Goal: Information Seeking & Learning: Learn about a topic

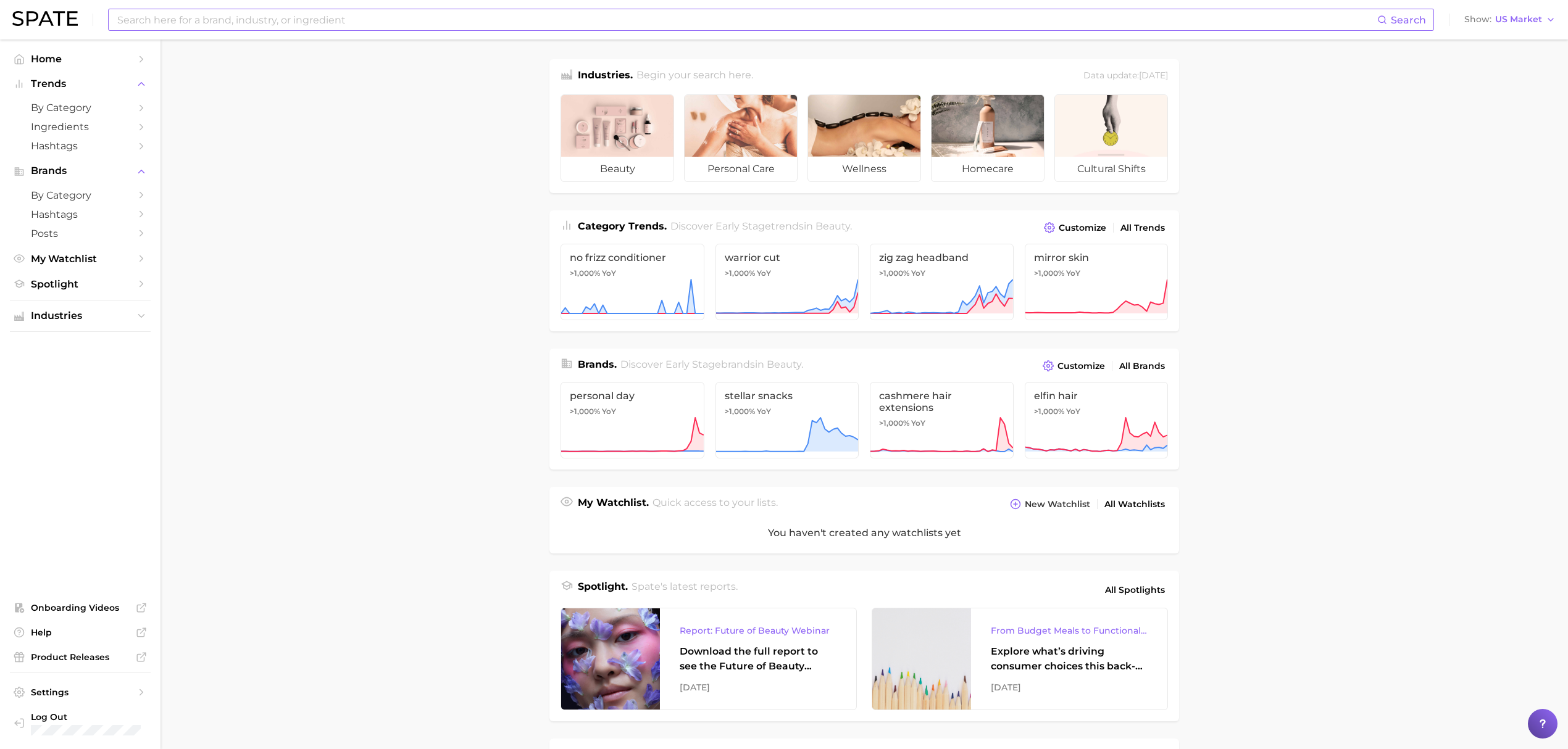
click at [682, 16] on input at bounding box center [746, 20] width 1261 height 21
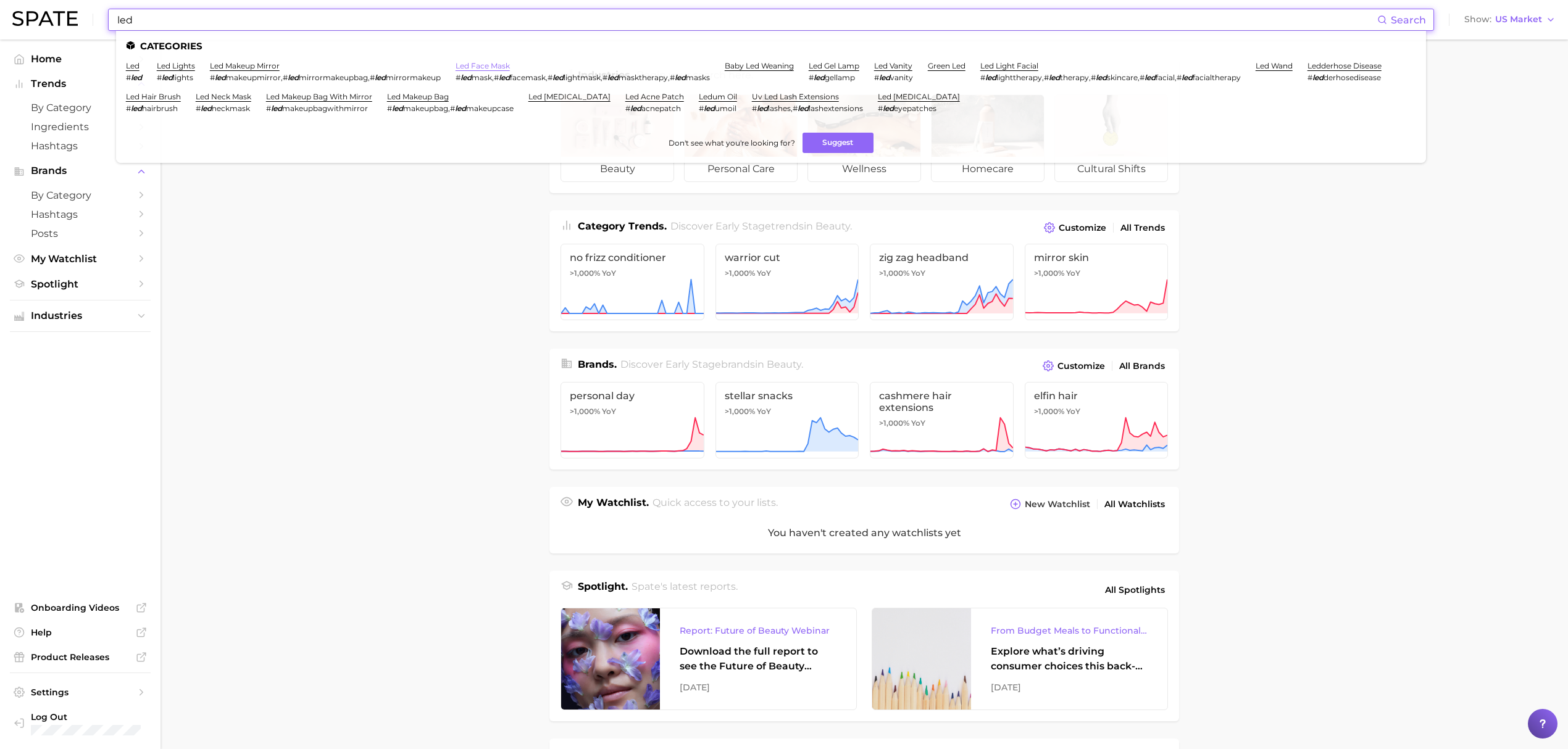
type input "led"
click at [482, 66] on link "led face mask" at bounding box center [482, 66] width 54 height 10
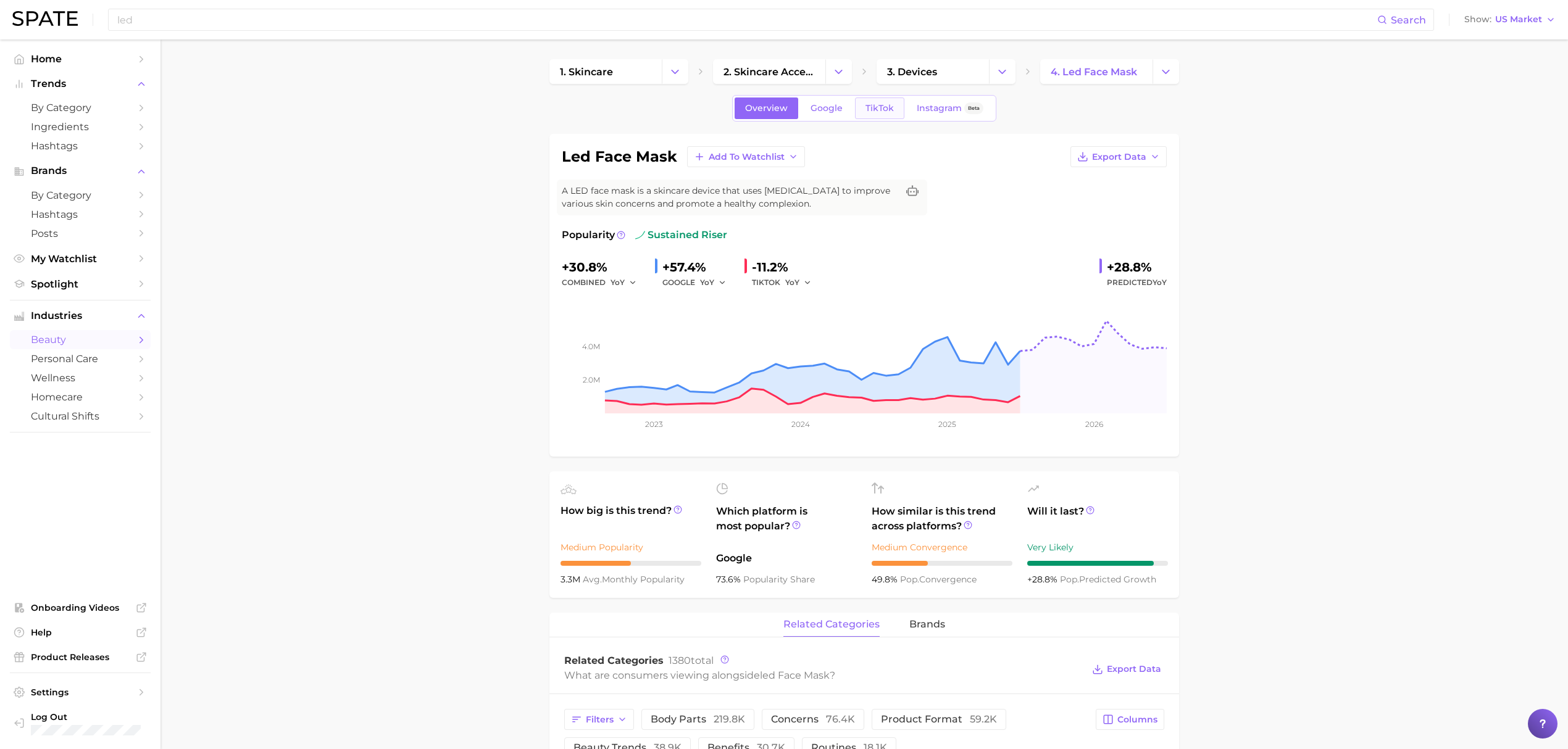
click at [877, 116] on link "TikTok" at bounding box center [879, 108] width 50 height 22
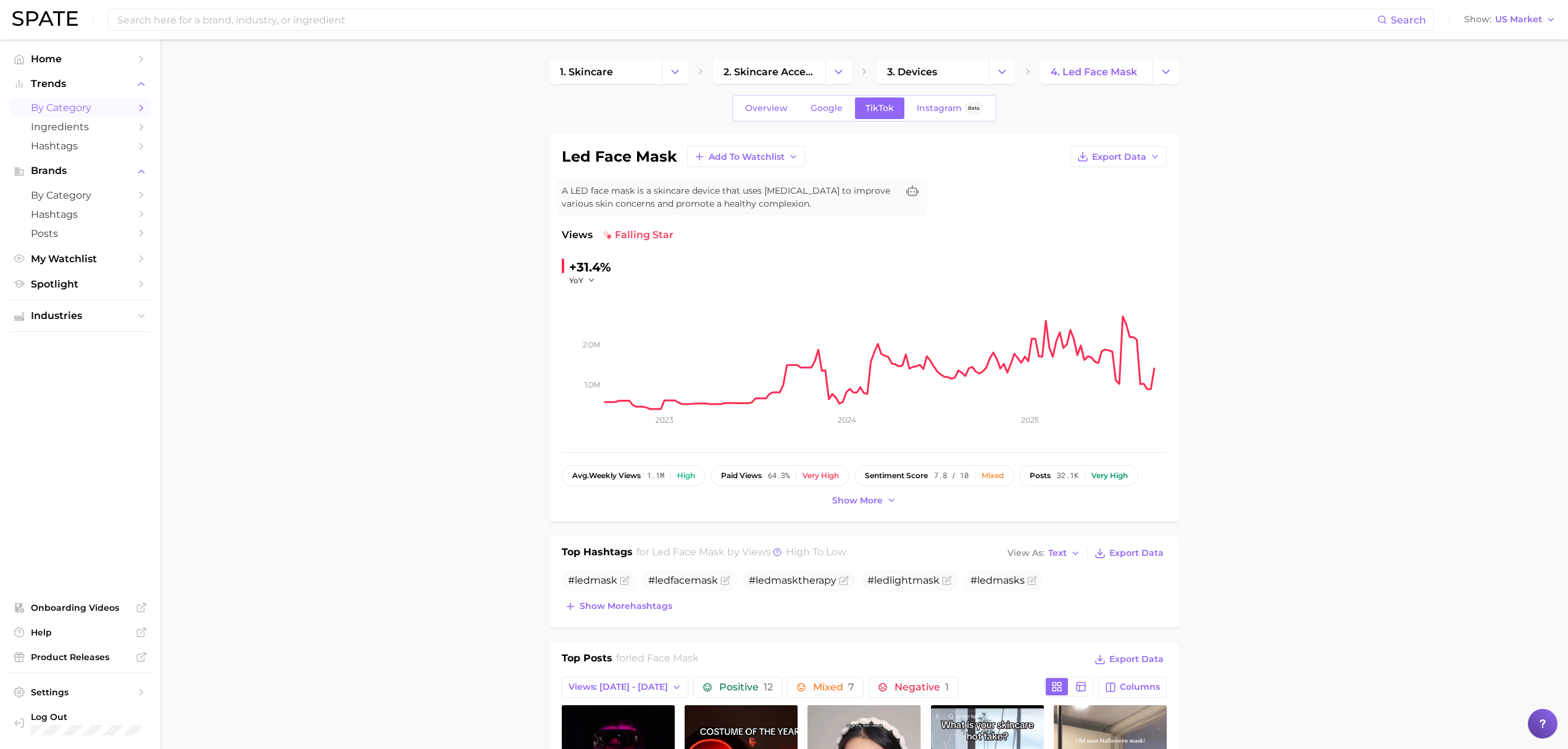
click at [89, 114] on span "by Category" at bounding box center [80, 107] width 99 height 11
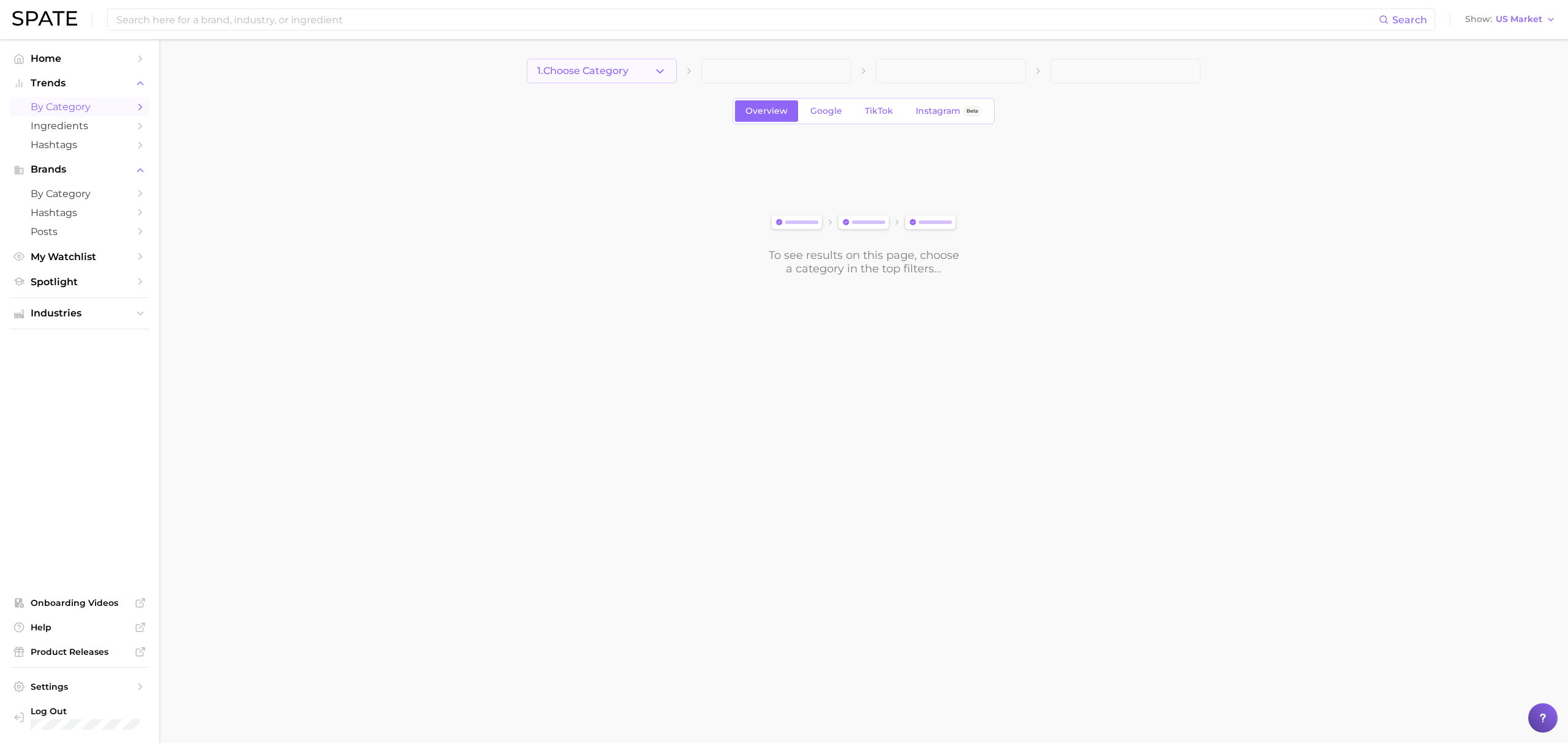
click at [570, 79] on button "1. Choose Category" at bounding box center [601, 71] width 150 height 24
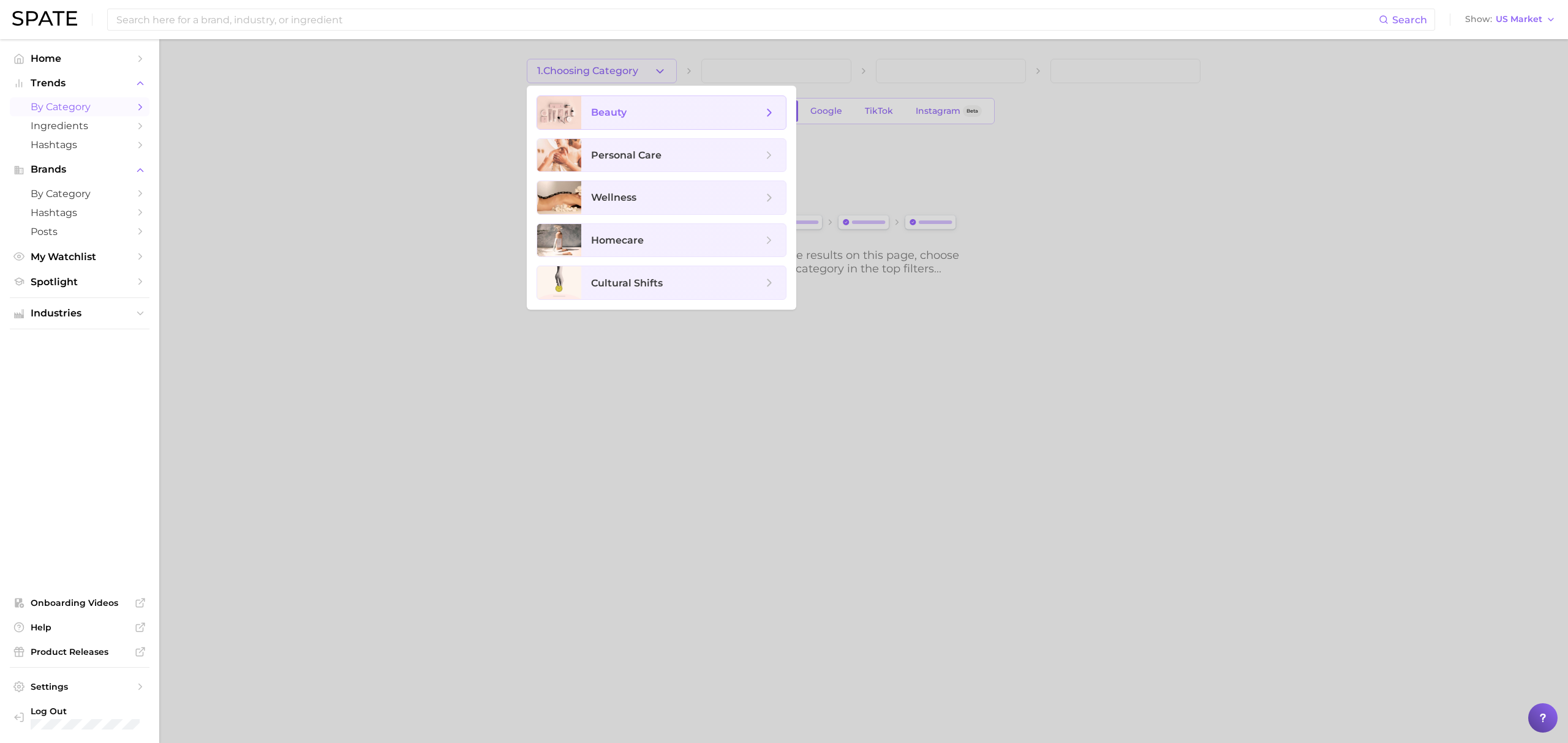
click at [586, 115] on span "beauty" at bounding box center [683, 113] width 205 height 33
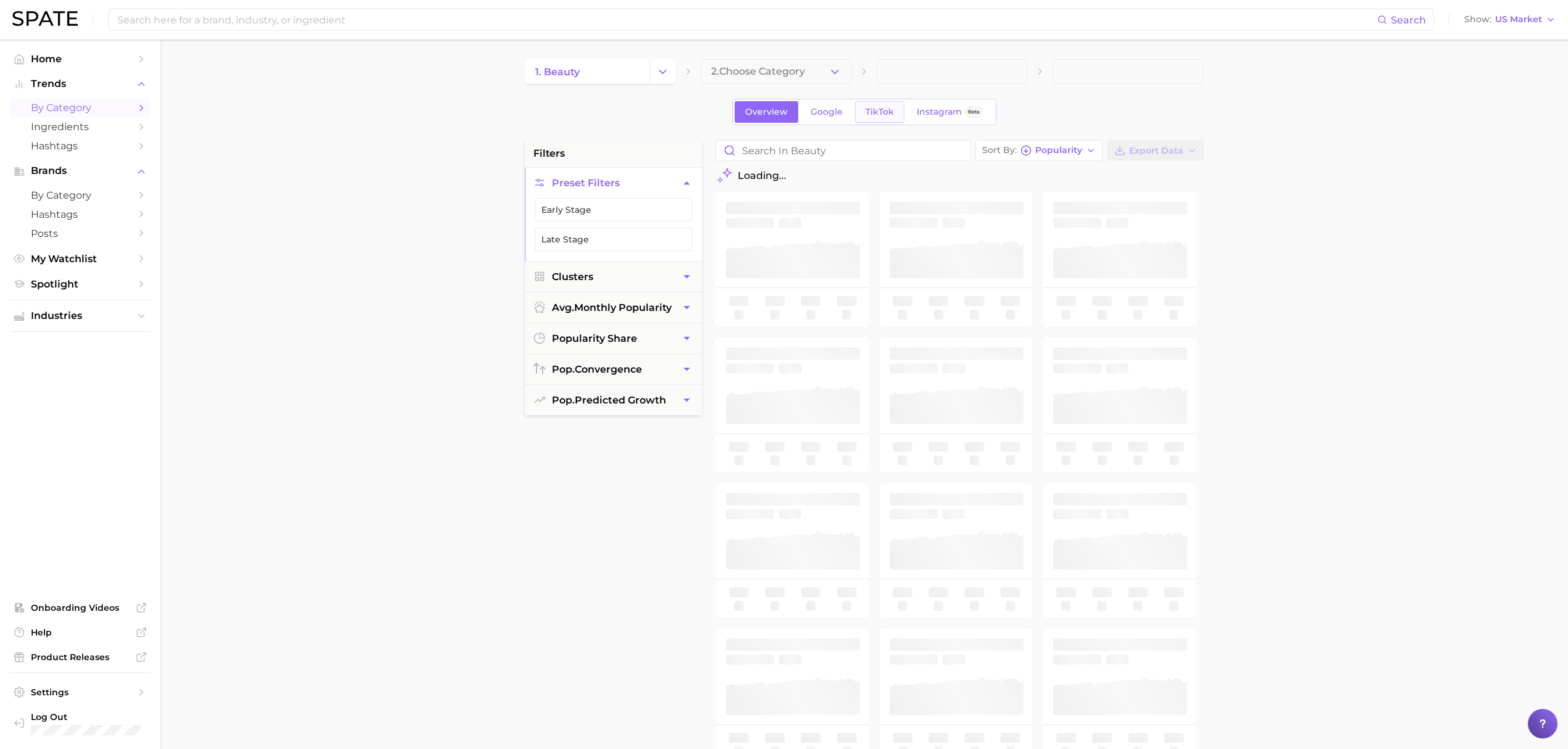
click at [879, 113] on span "TikTok" at bounding box center [879, 112] width 28 height 10
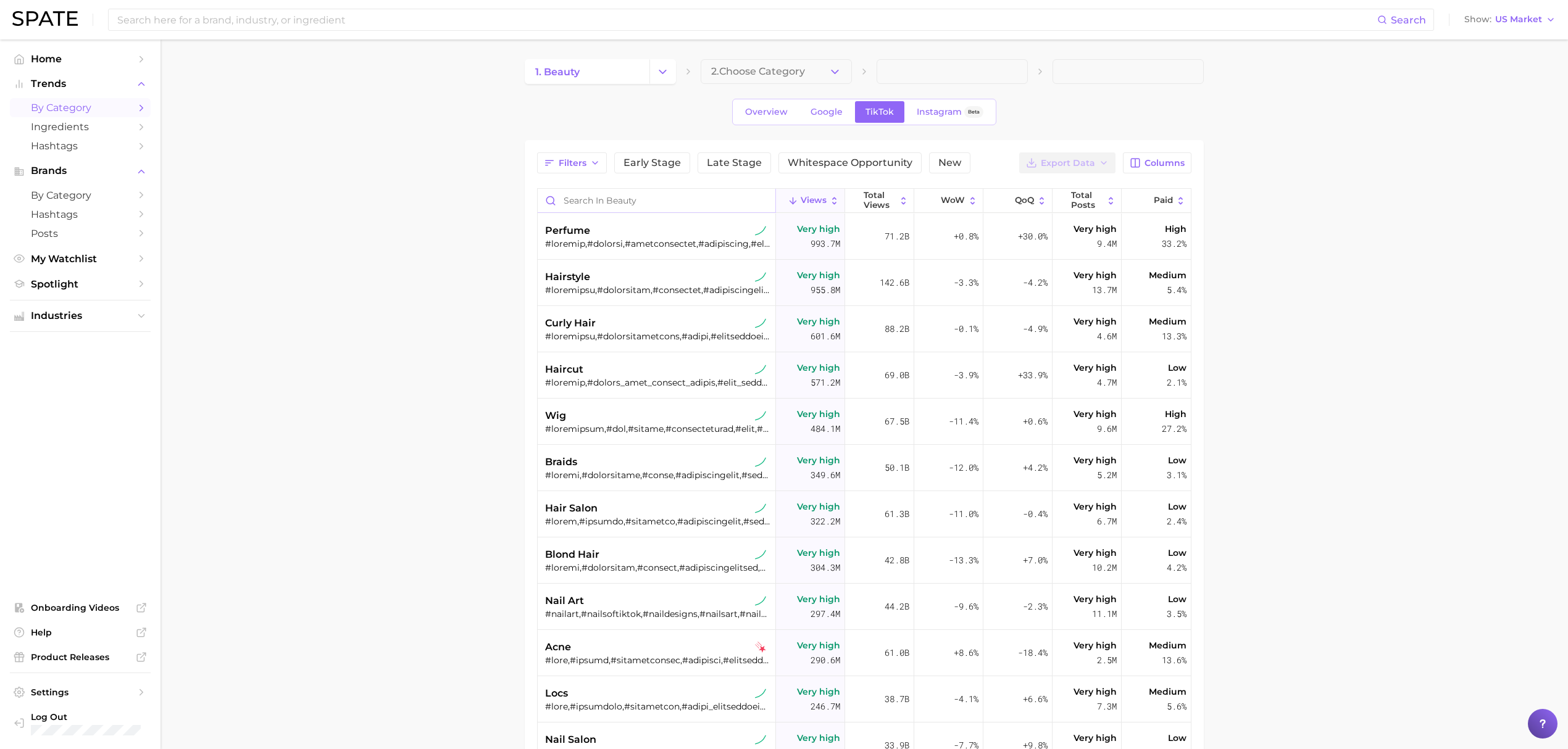
click at [619, 204] on input "Search in beauty" at bounding box center [656, 200] width 238 height 24
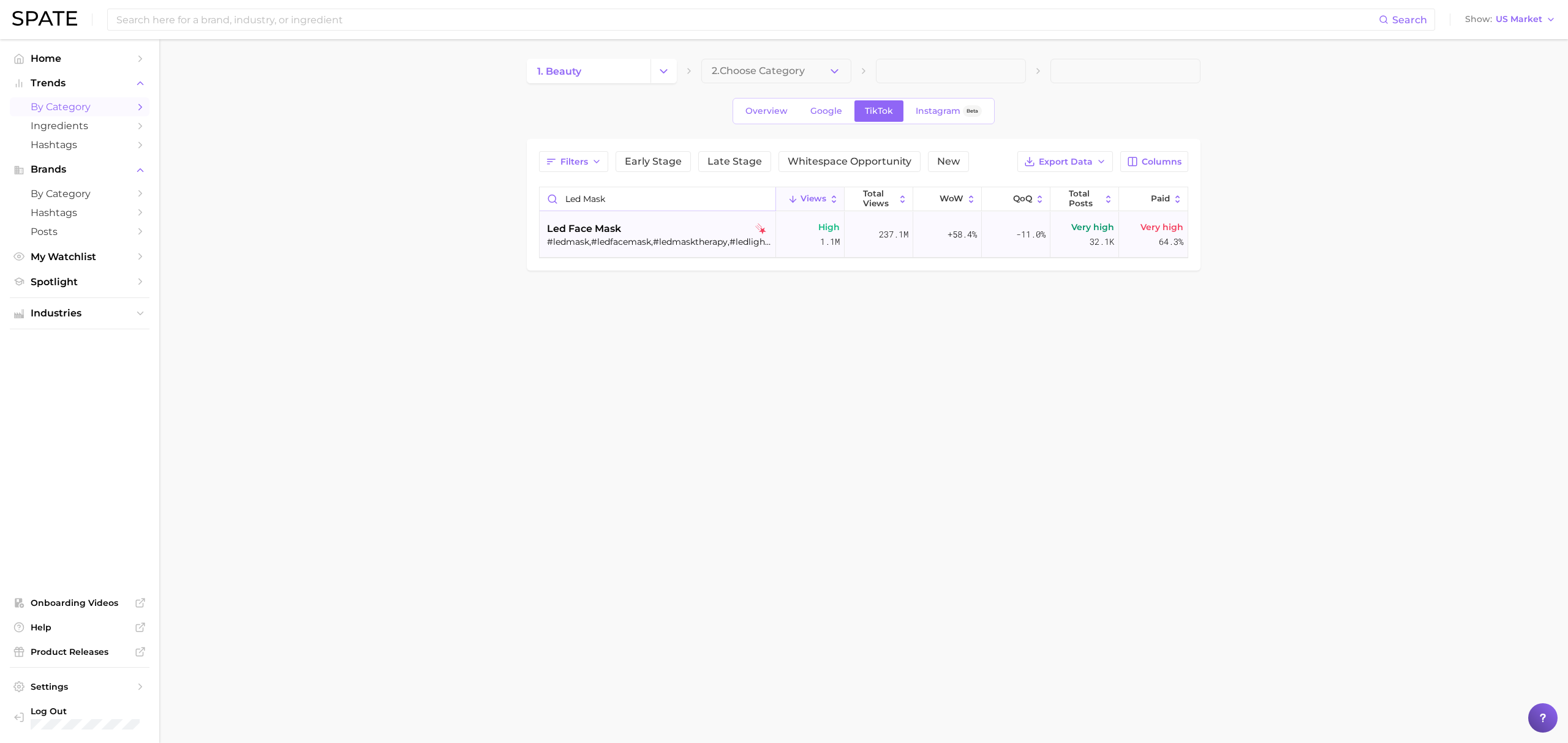
type input "led mask"
click at [706, 223] on div "led face mask" at bounding box center [659, 229] width 224 height 15
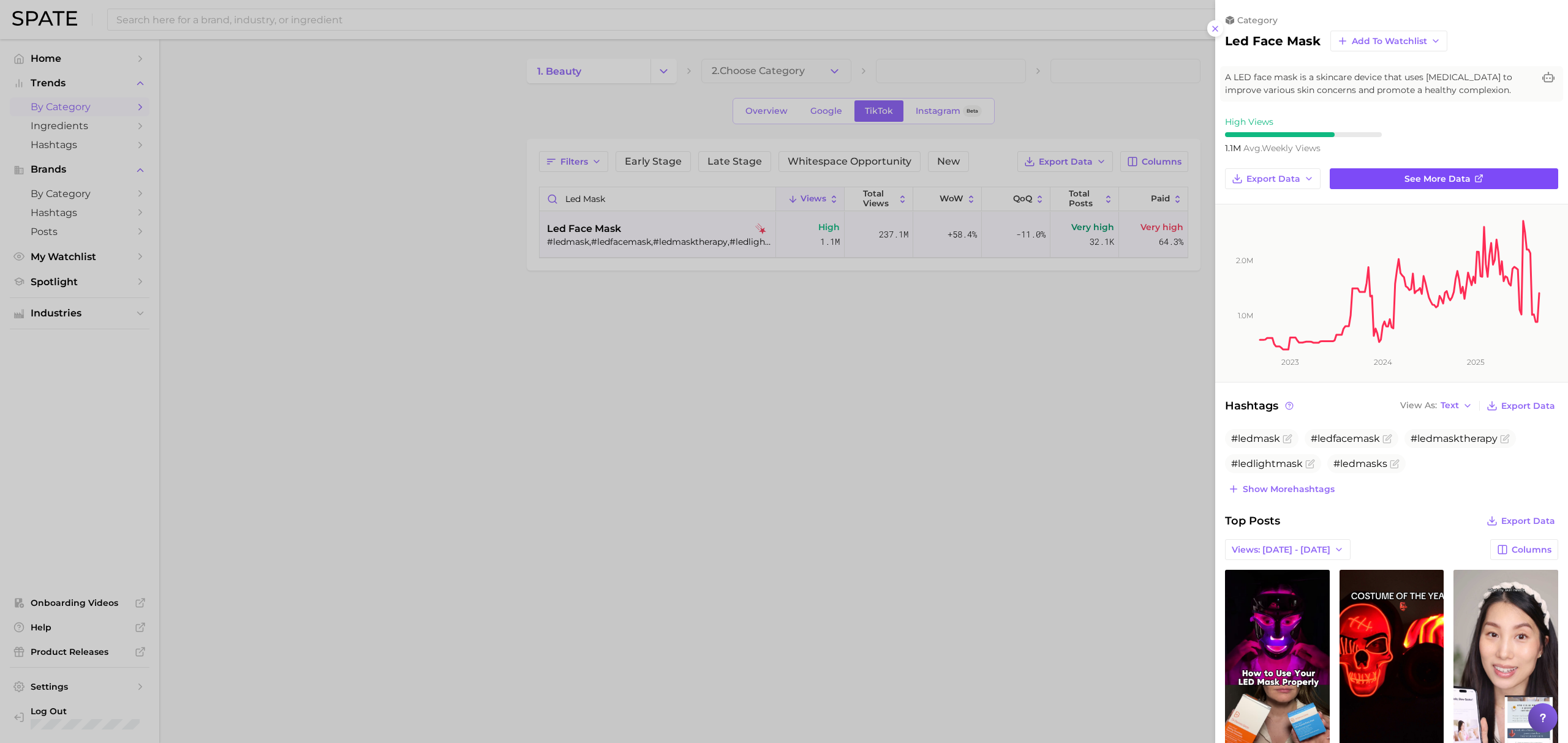
click at [1375, 182] on link "See more data" at bounding box center [1443, 179] width 228 height 21
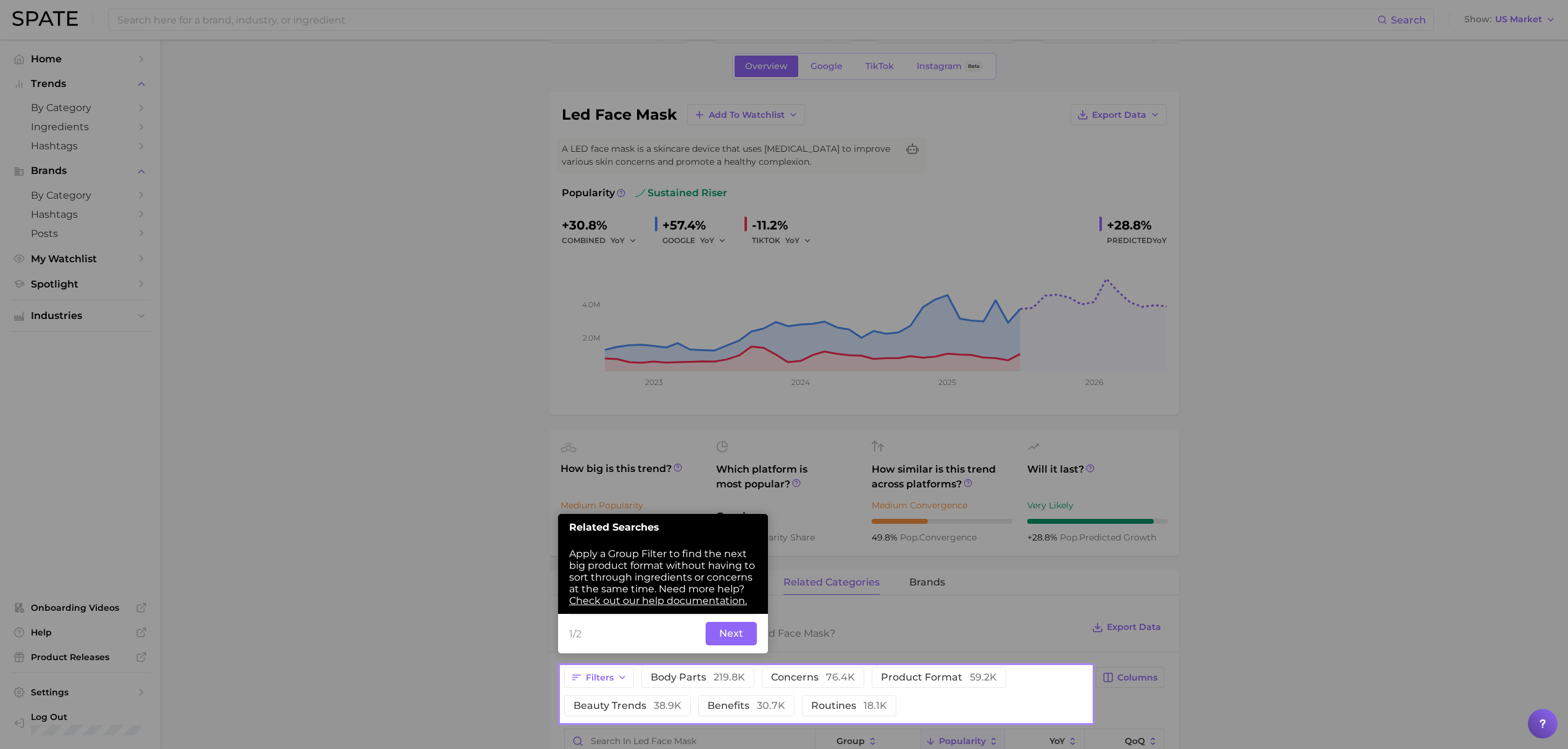
scroll to position [43, 0]
click at [716, 638] on button "Next" at bounding box center [731, 633] width 52 height 24
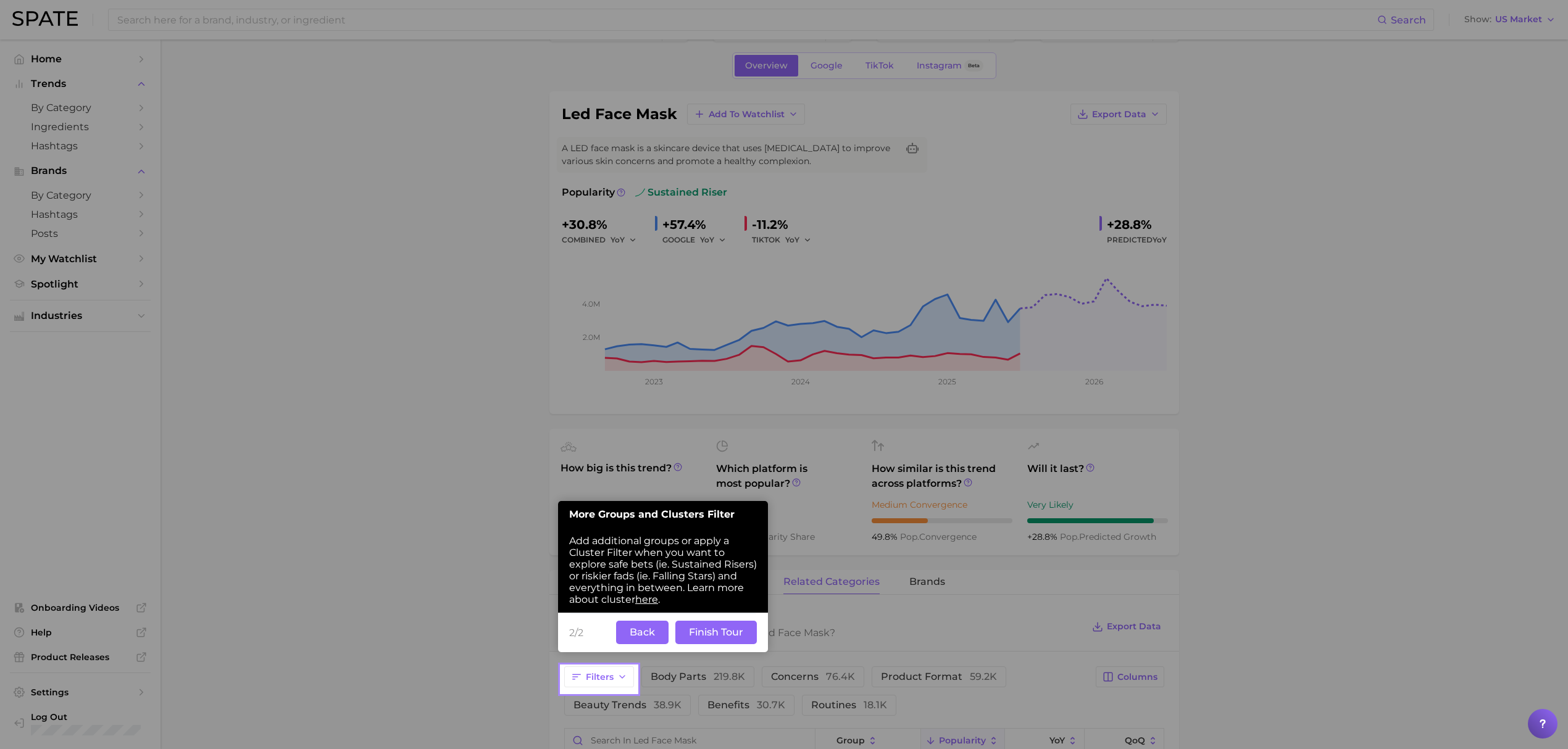
click at [709, 629] on button "Finish Tour" at bounding box center [716, 632] width 81 height 24
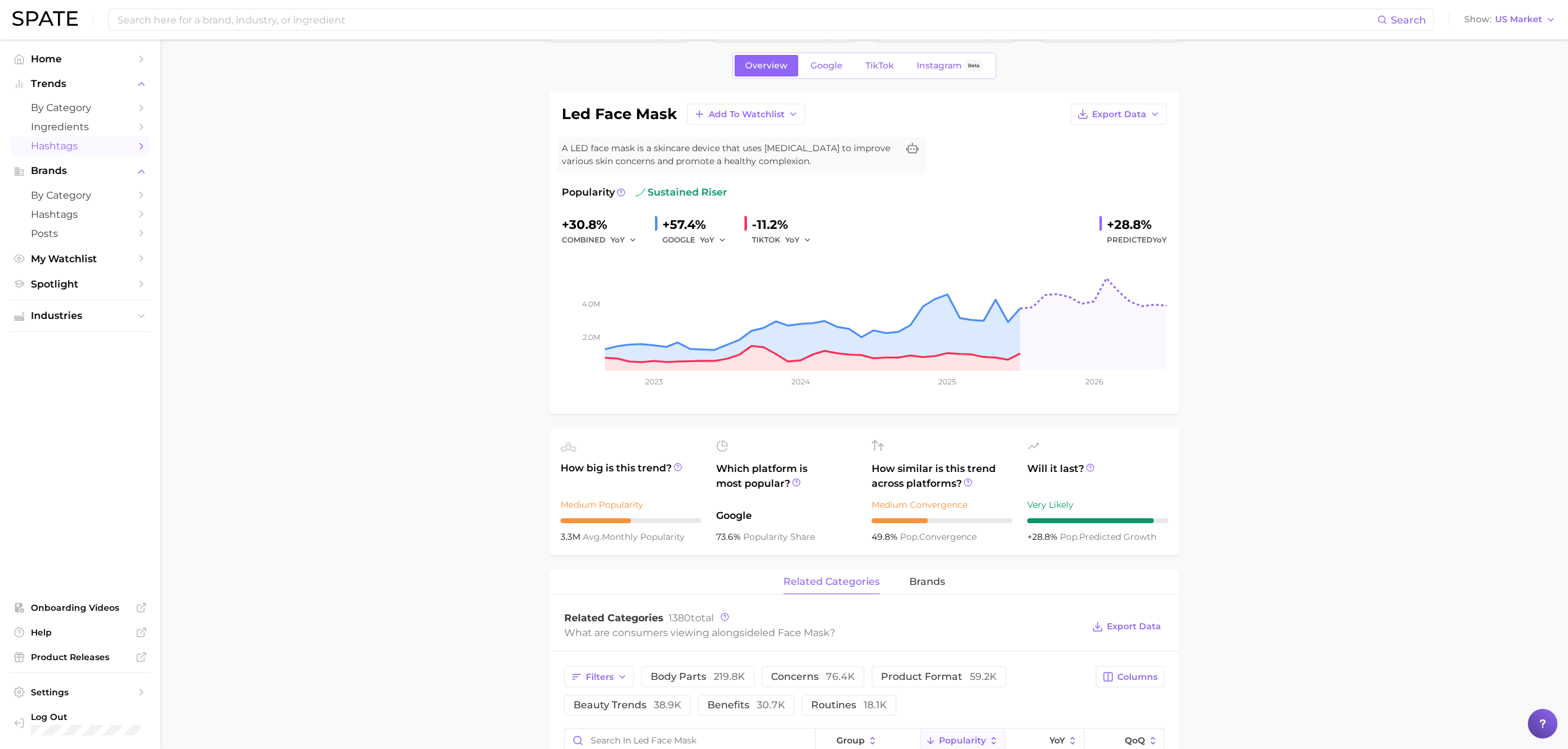
click at [80, 142] on span "Hashtags" at bounding box center [80, 145] width 99 height 11
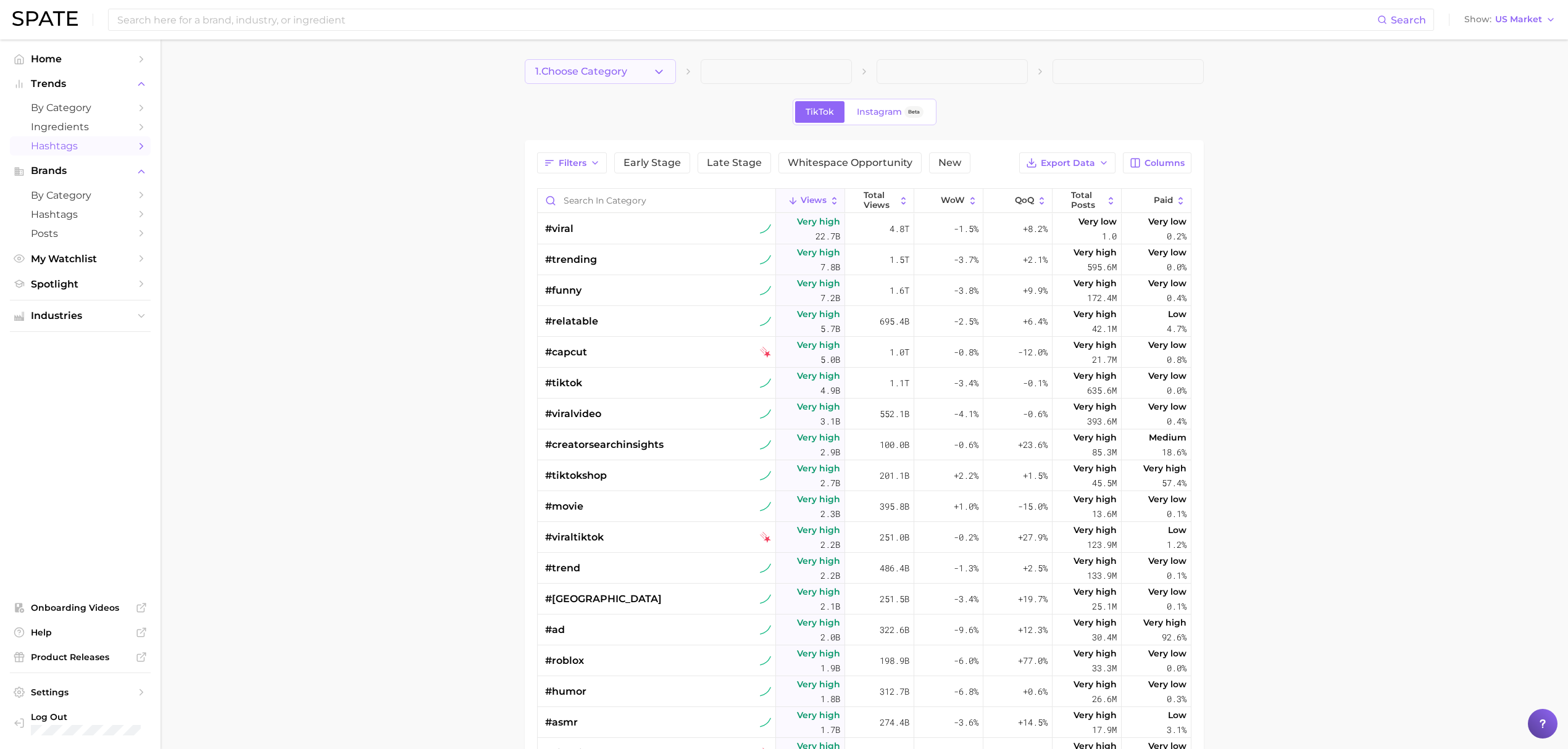
click at [644, 78] on button "1. Choose Category" at bounding box center [600, 72] width 151 height 24
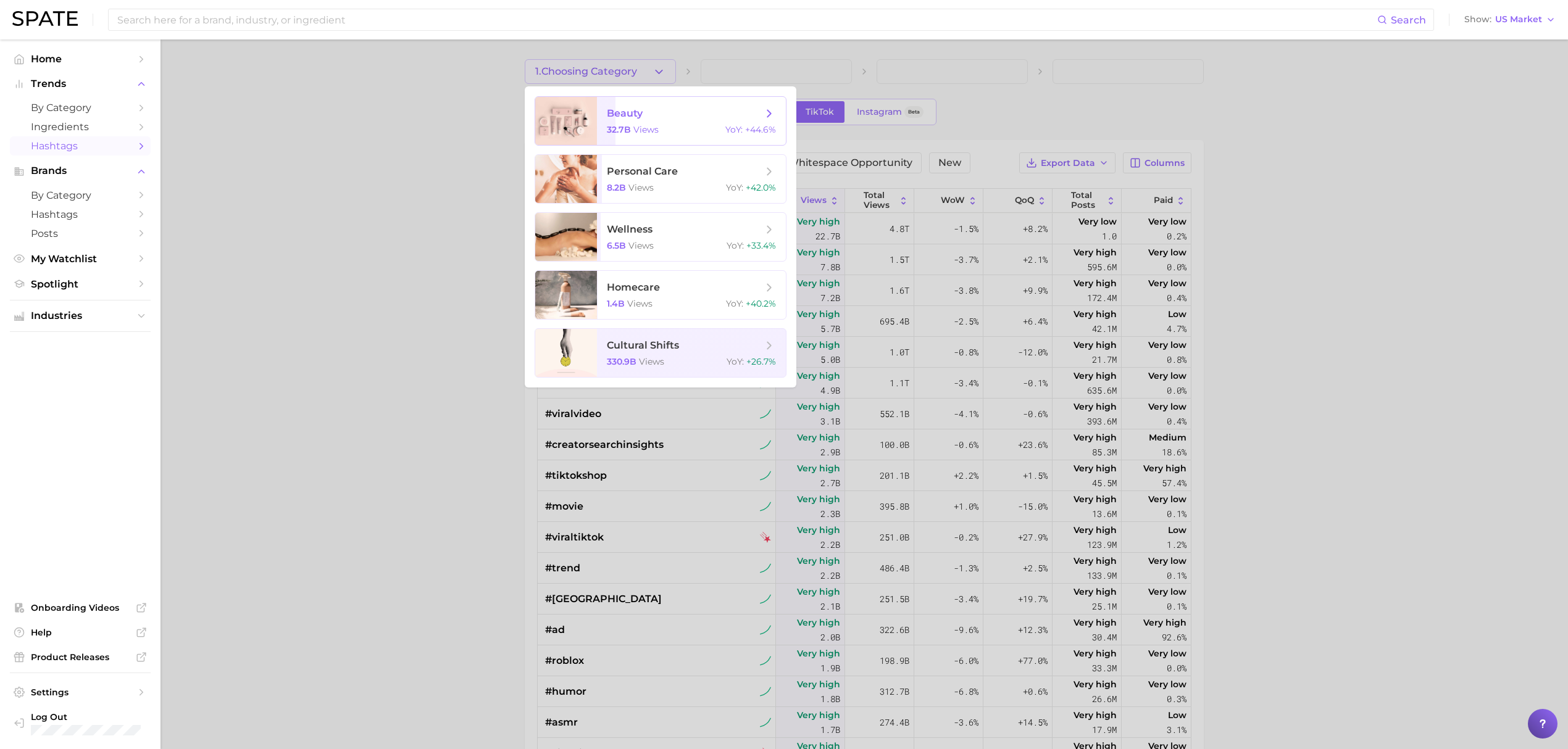
click at [680, 139] on span "beauty 32.7b views YoY : +44.6%" at bounding box center [691, 121] width 189 height 48
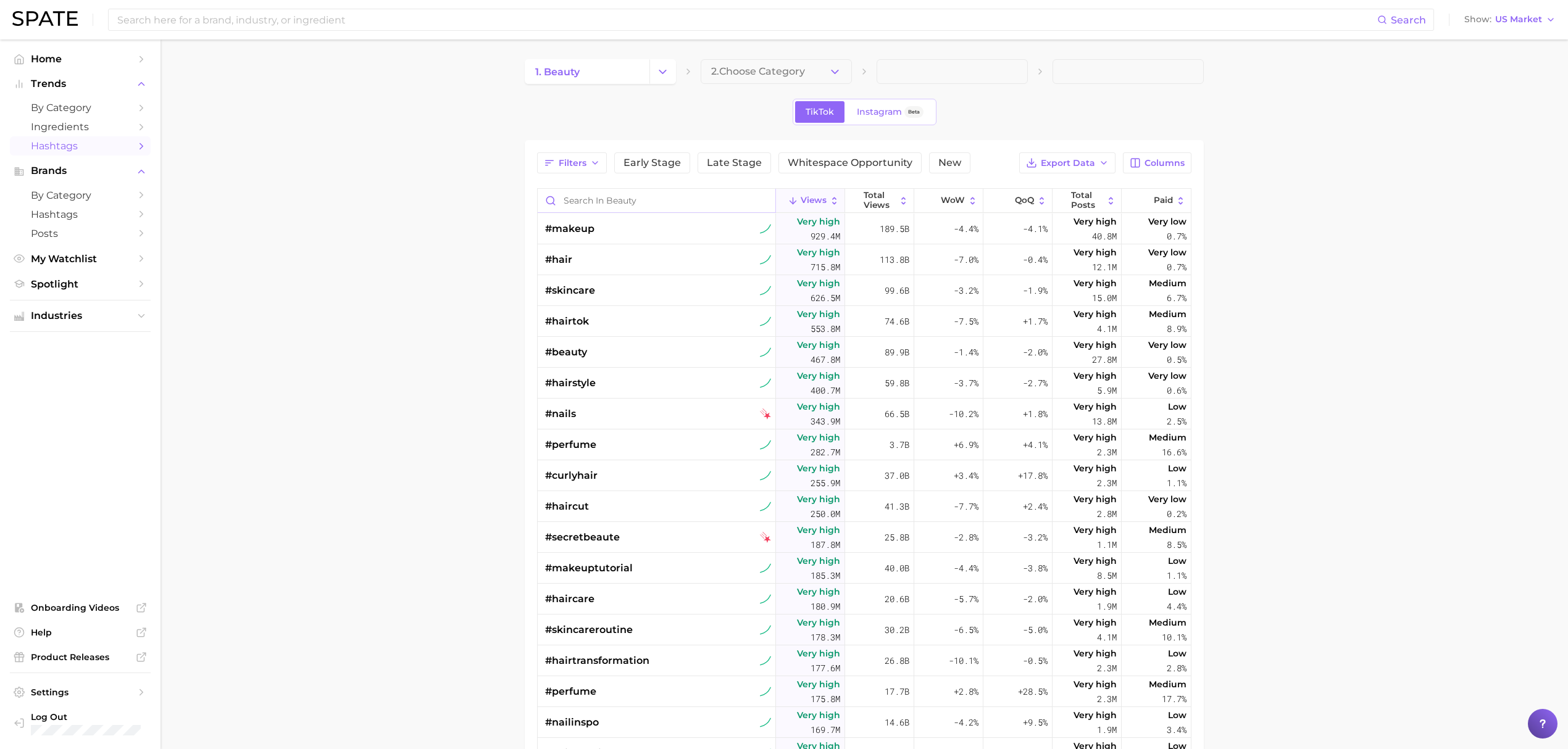
click at [718, 204] on input "Search in beauty" at bounding box center [656, 200] width 238 height 24
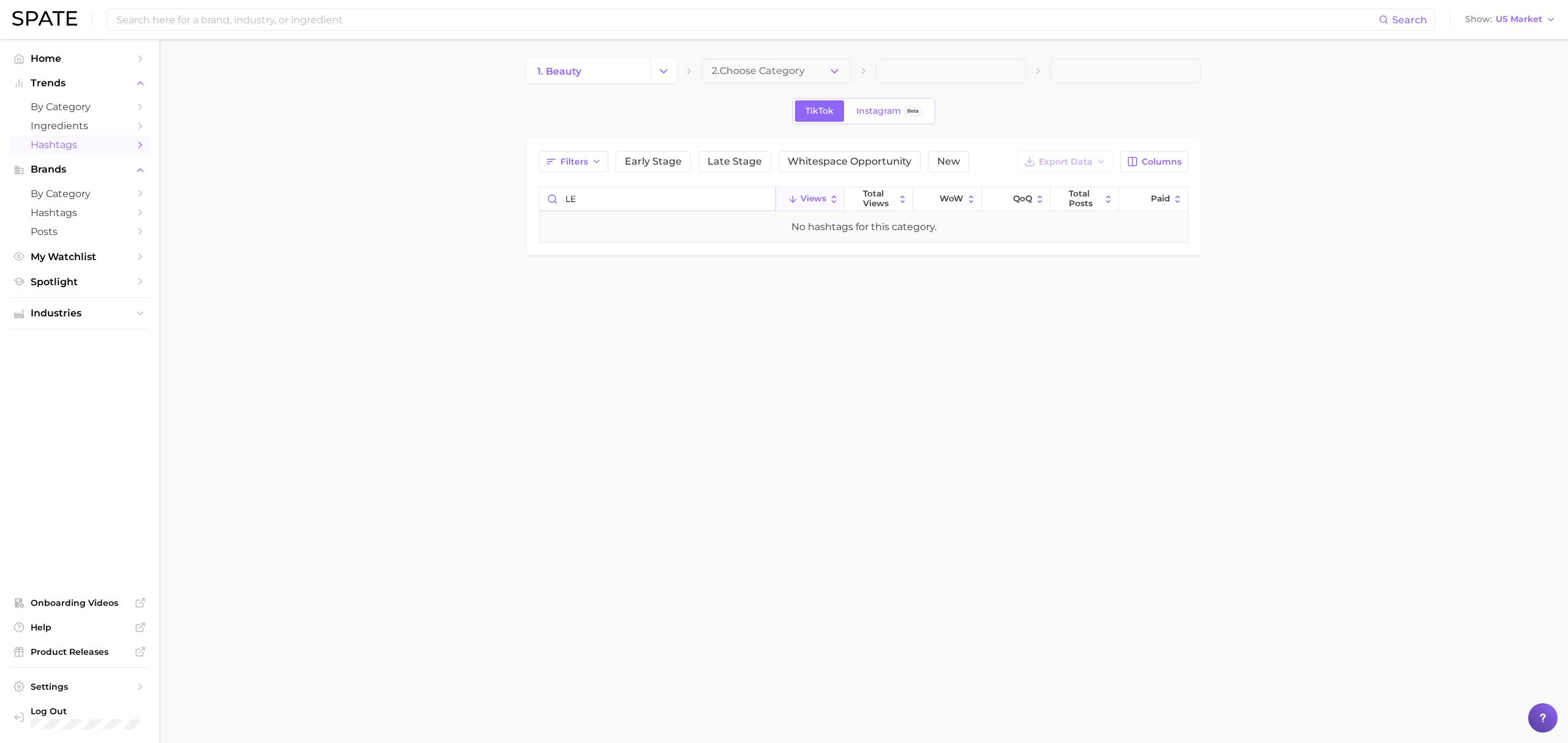
type input "L"
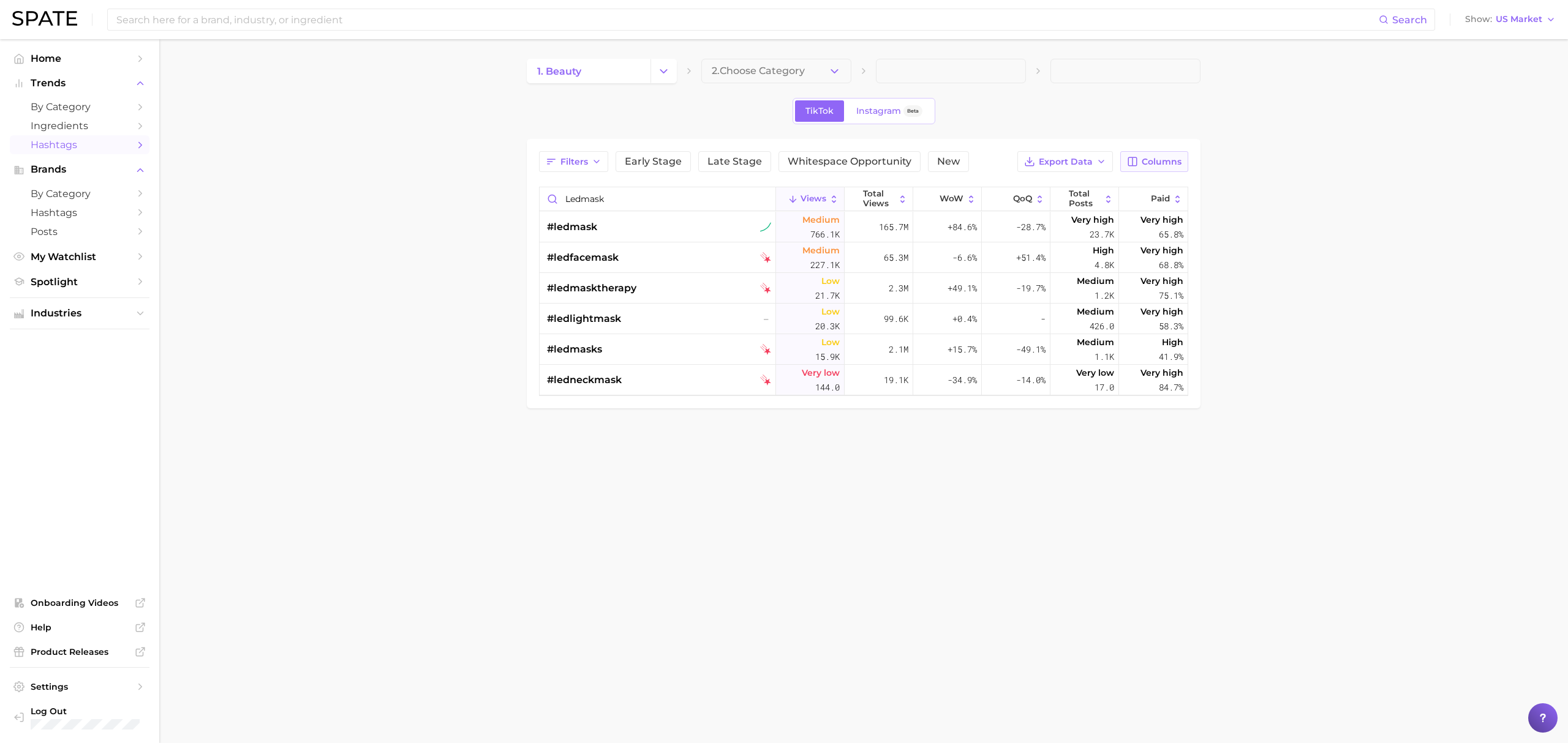
click at [1142, 162] on span "Columns" at bounding box center [1161, 162] width 40 height 10
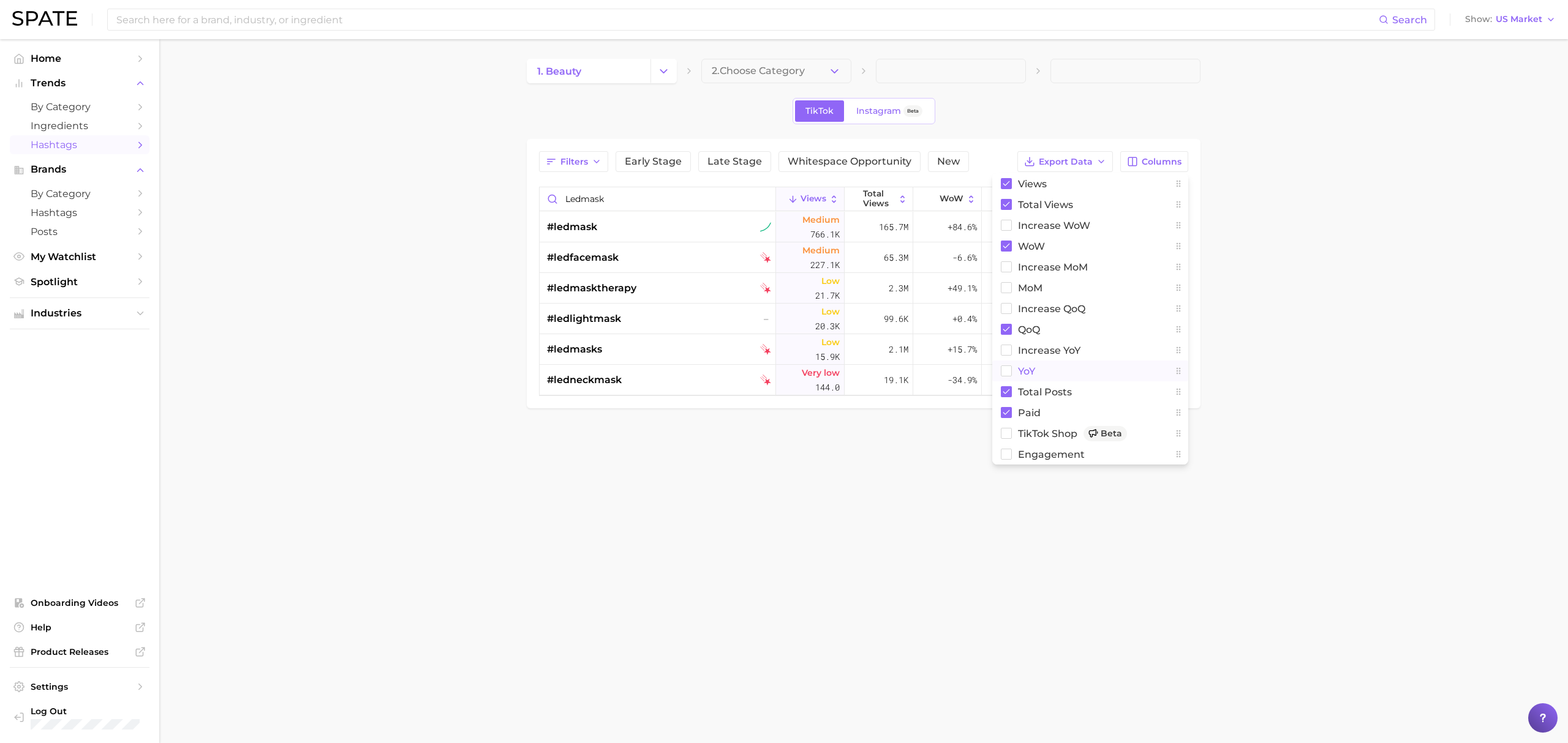
click at [1007, 375] on rect at bounding box center [1007, 371] width 10 height 10
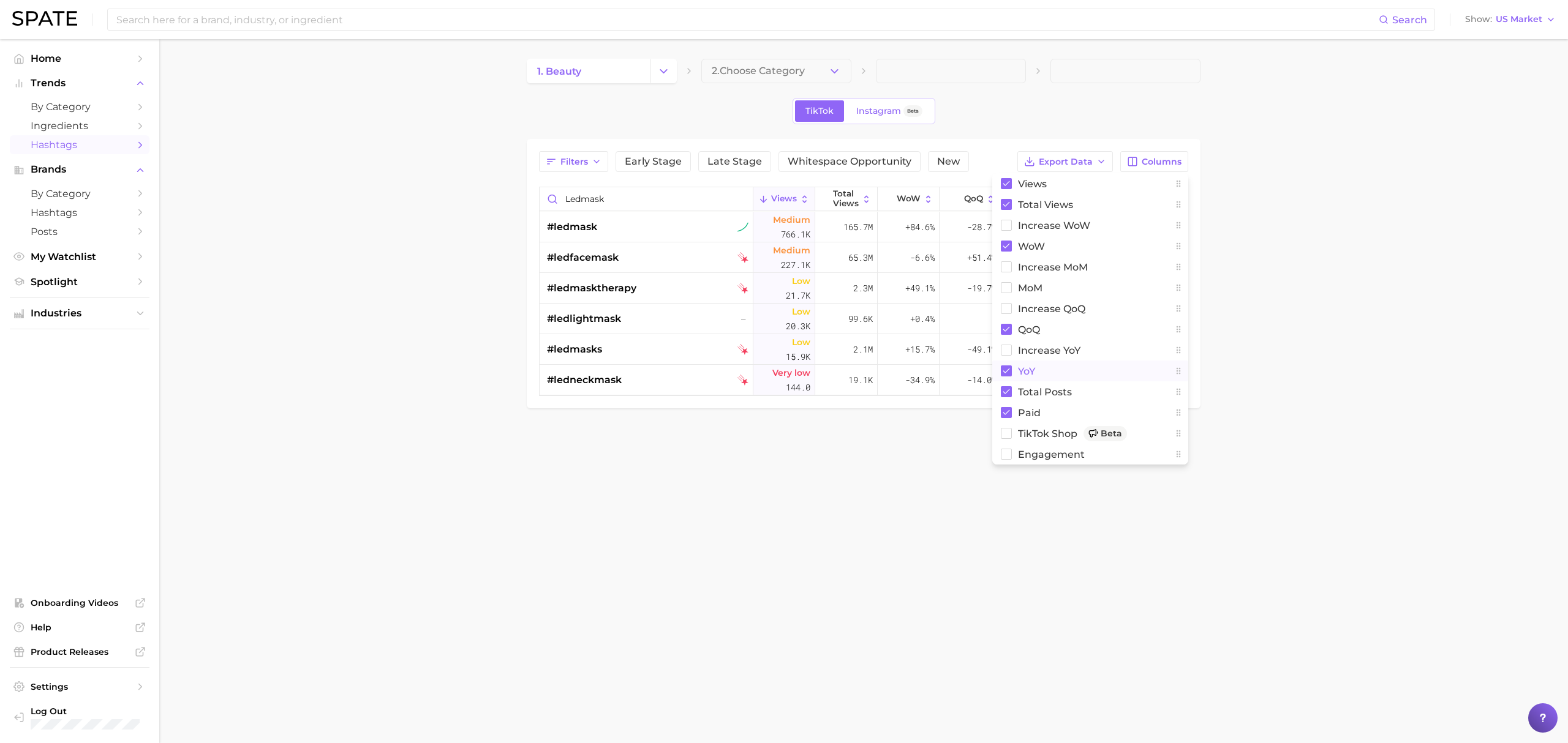
click at [954, 433] on main "1. beauty 2. Choose Category TikTok Instagram Beta Filters Early Stage Late Sta…" at bounding box center [864, 254] width 1408 height 431
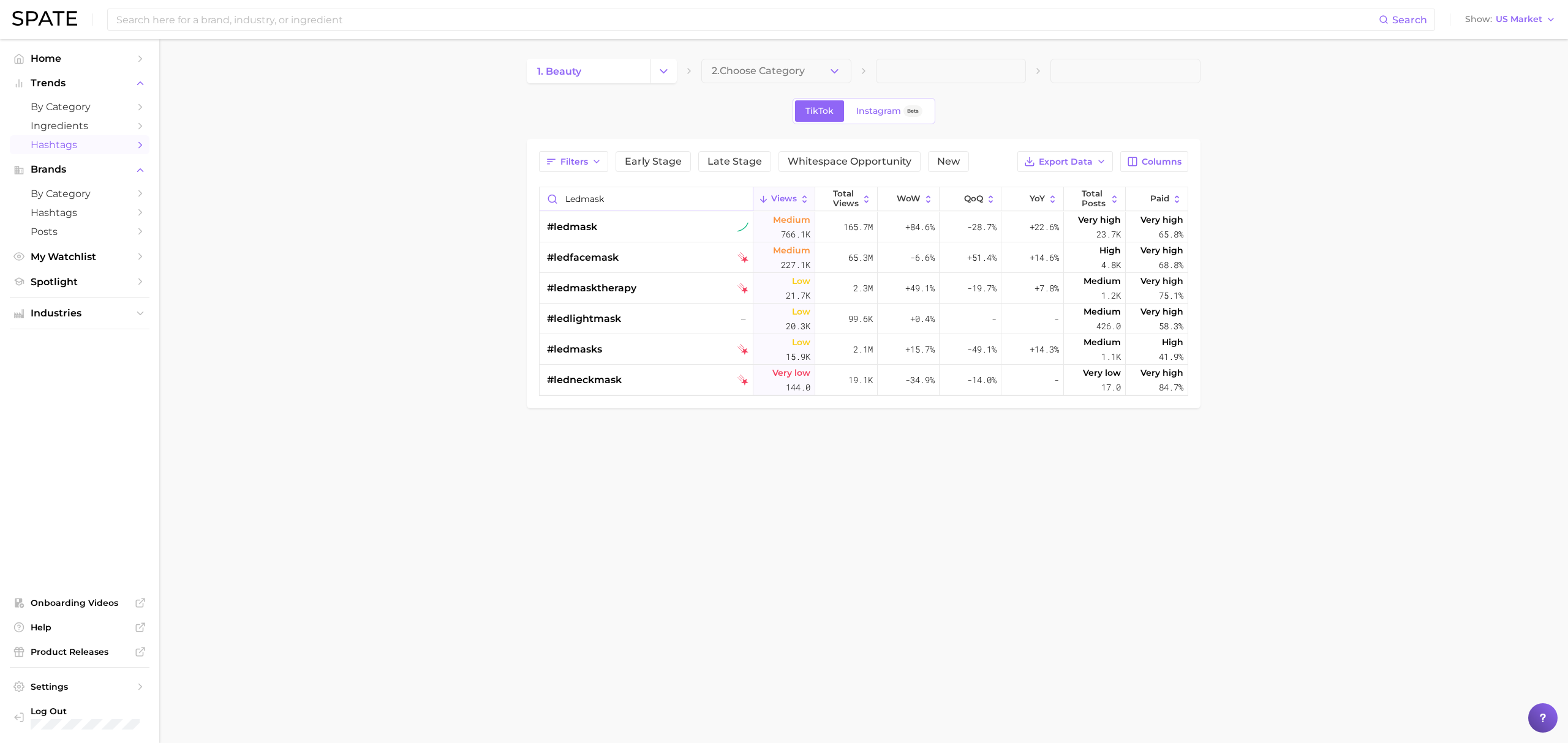
click at [587, 193] on input "ledmask" at bounding box center [646, 199] width 213 height 23
click at [588, 199] on input "ledmask" at bounding box center [646, 199] width 213 height 23
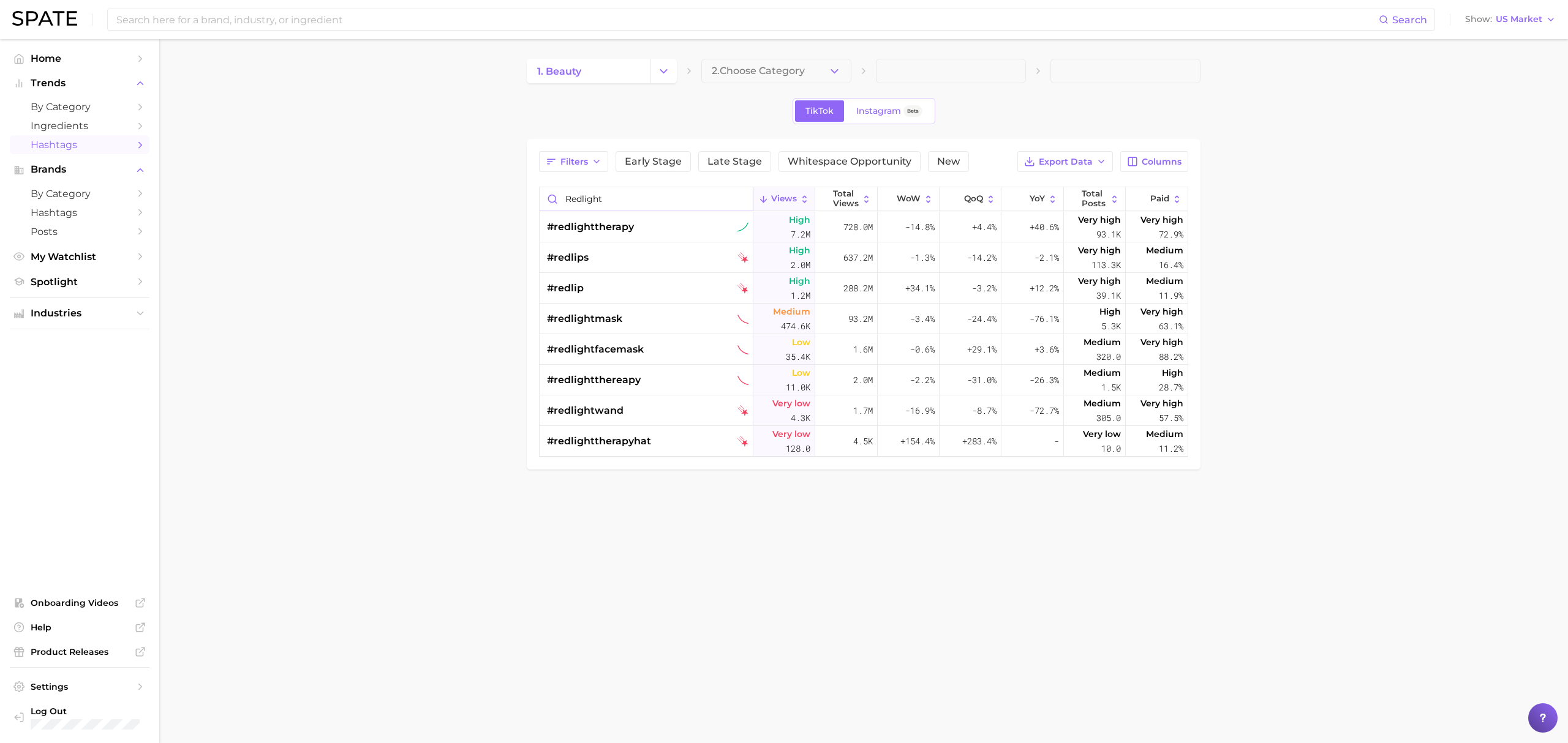
click at [593, 197] on input "redlight" at bounding box center [646, 199] width 213 height 23
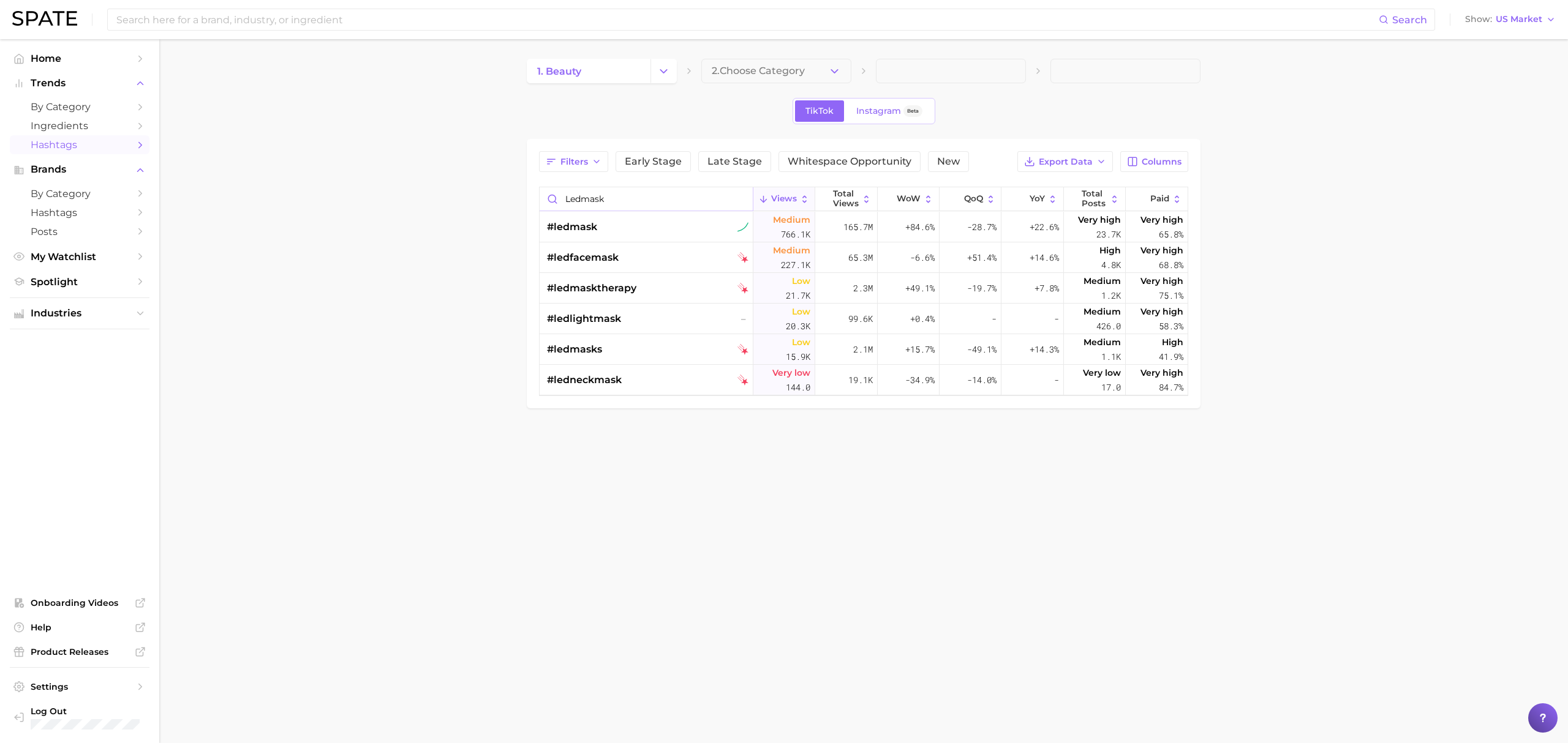
click at [596, 197] on input "ledmask" at bounding box center [646, 199] width 213 height 23
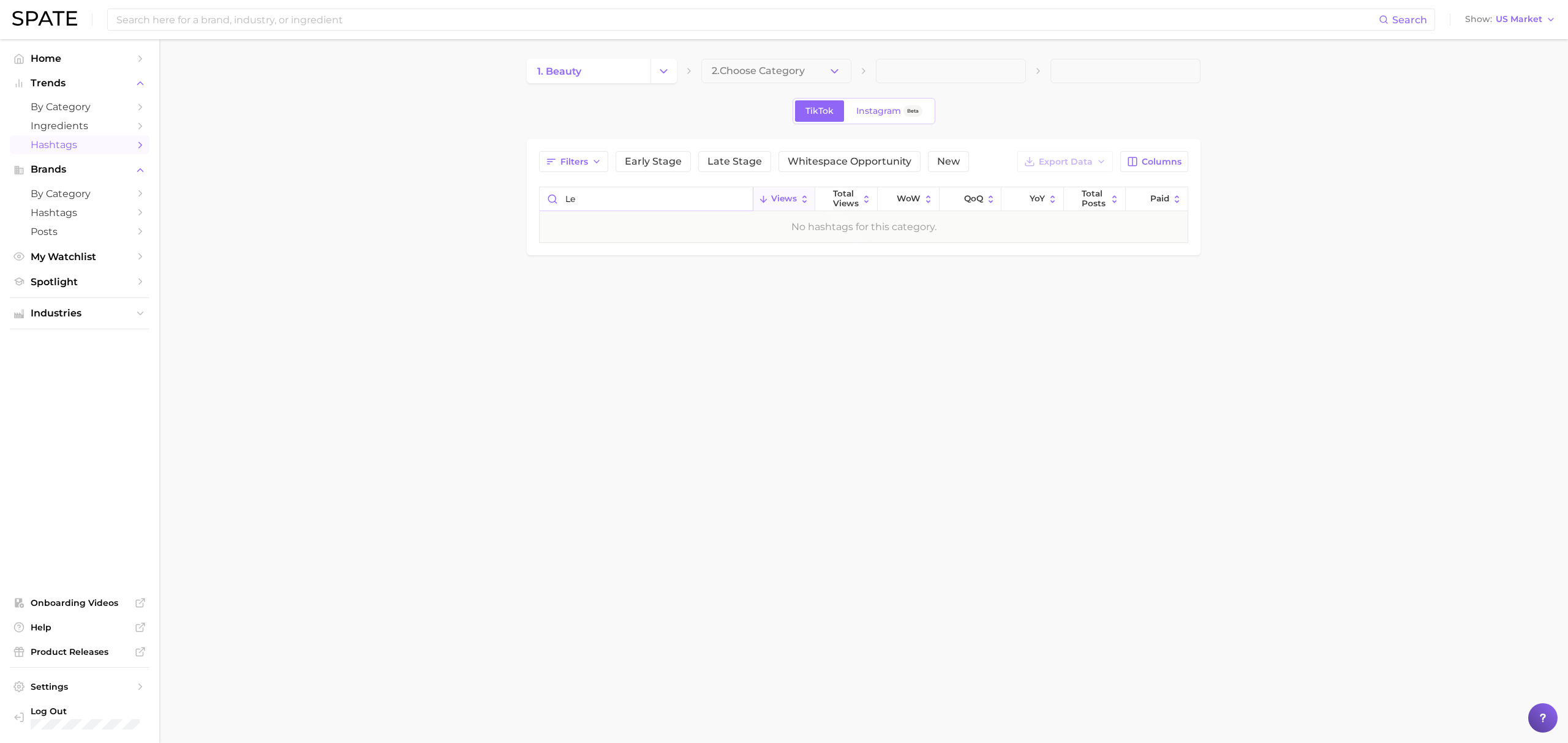
type input "l"
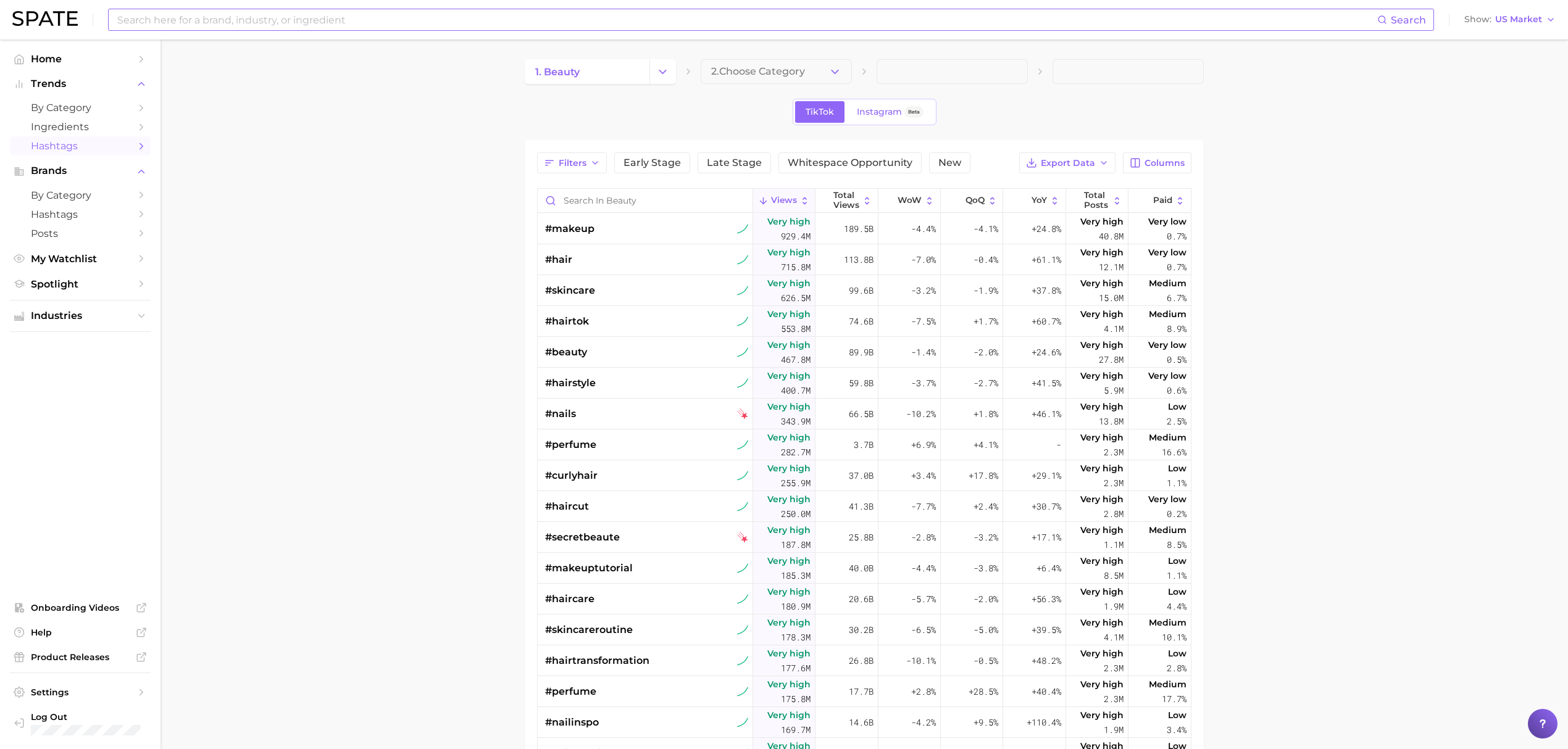
click at [664, 21] on input at bounding box center [746, 20] width 1261 height 21
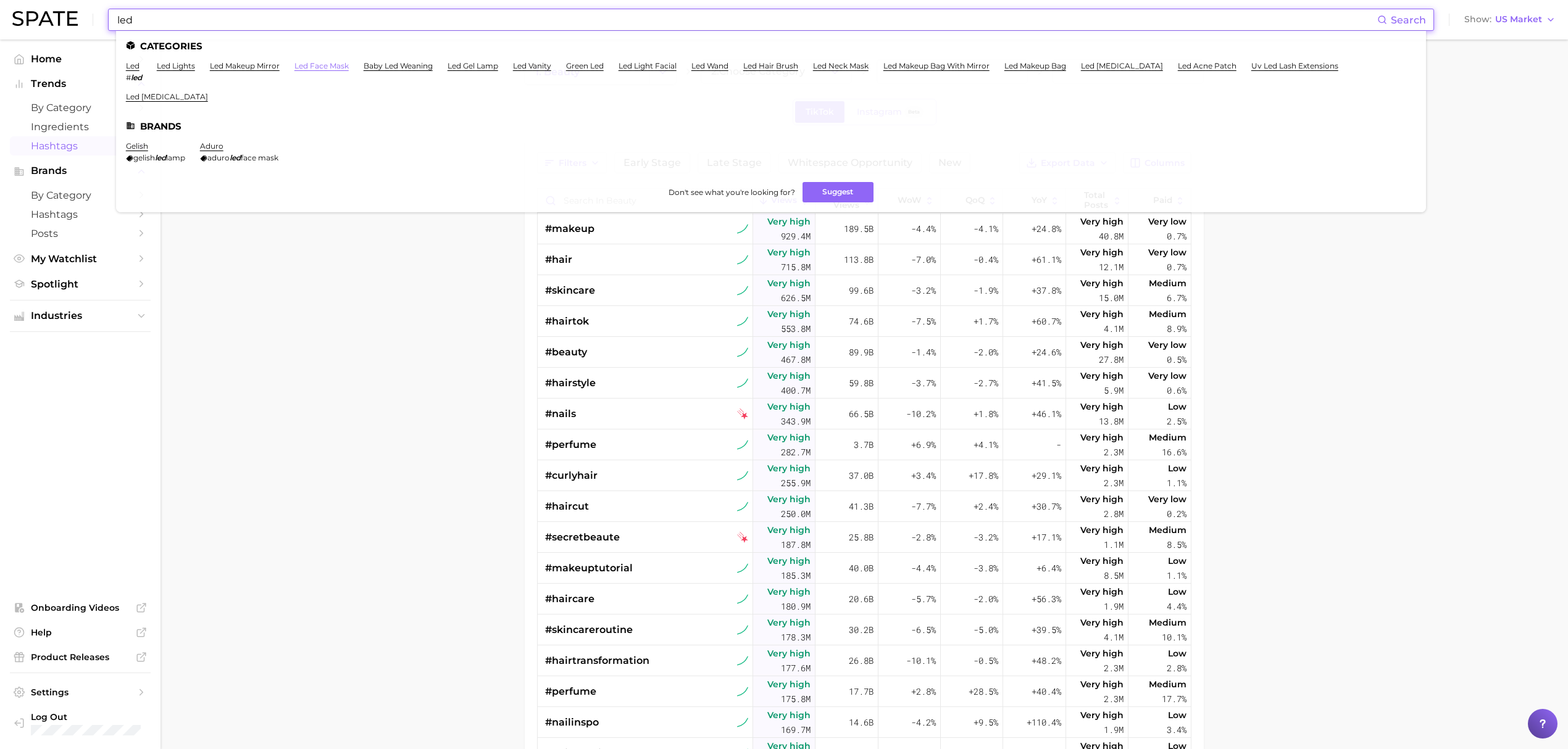
type input "led"
click at [330, 63] on link "led face mask" at bounding box center [322, 66] width 54 height 10
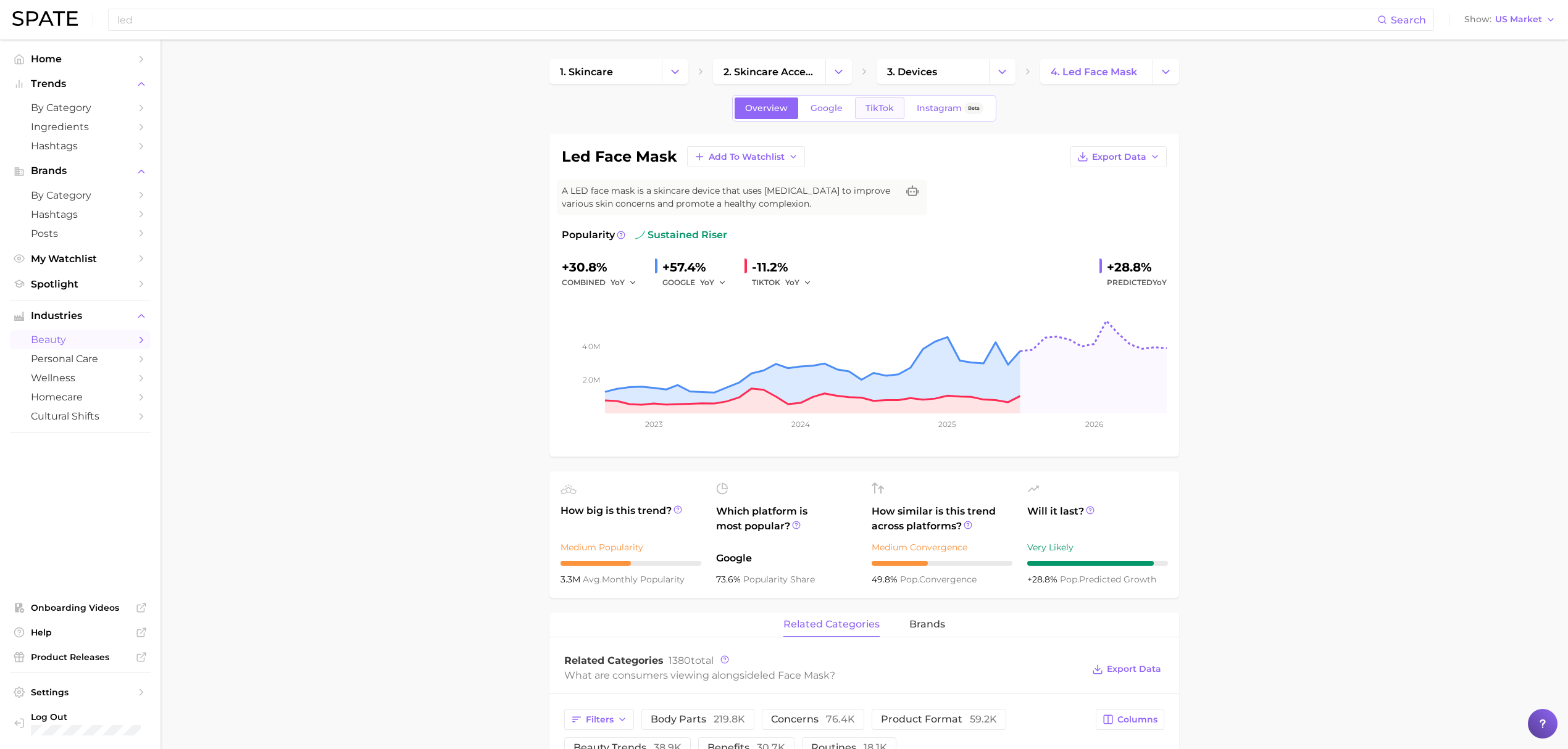
click at [867, 108] on span "TikTok" at bounding box center [879, 108] width 28 height 10
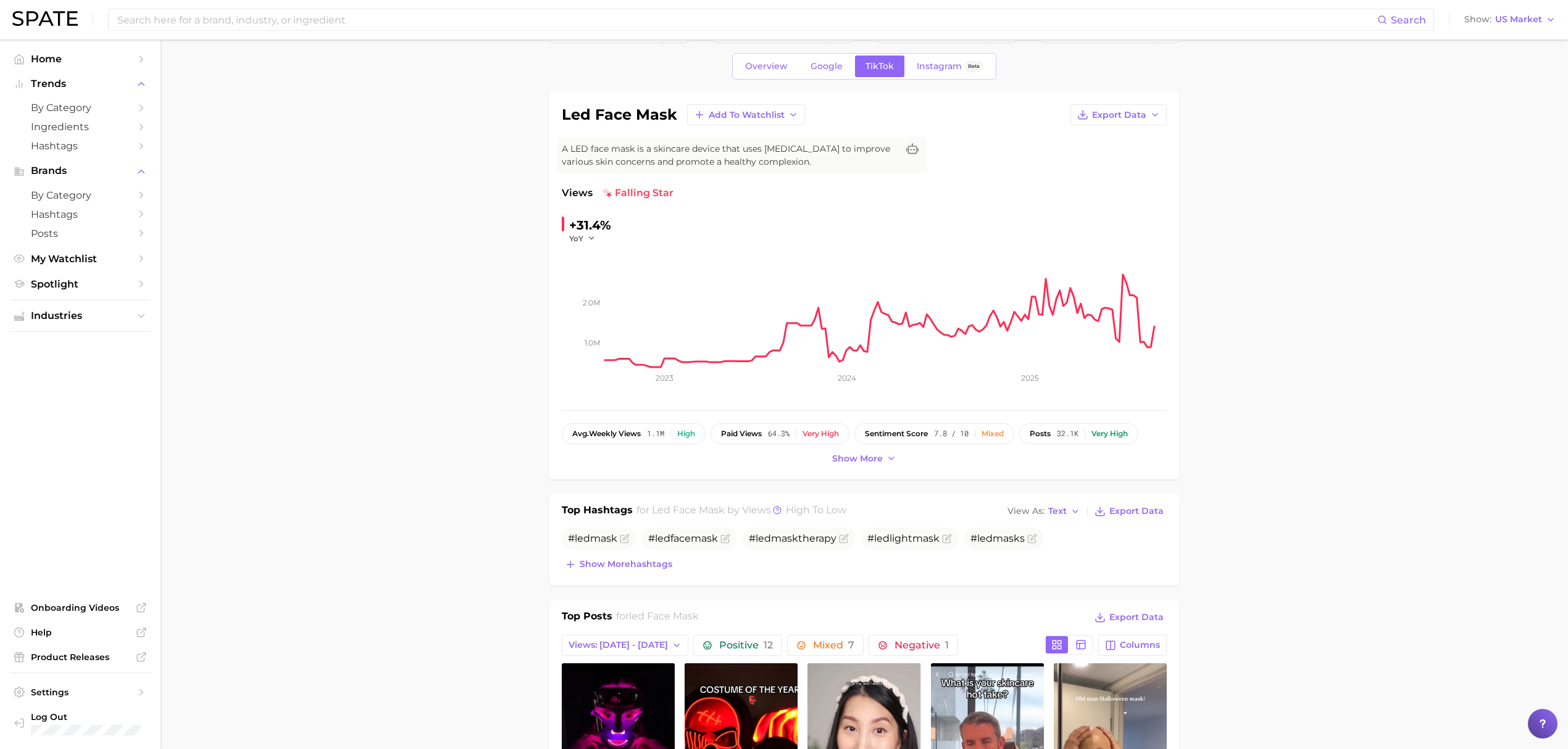
scroll to position [82, 0]
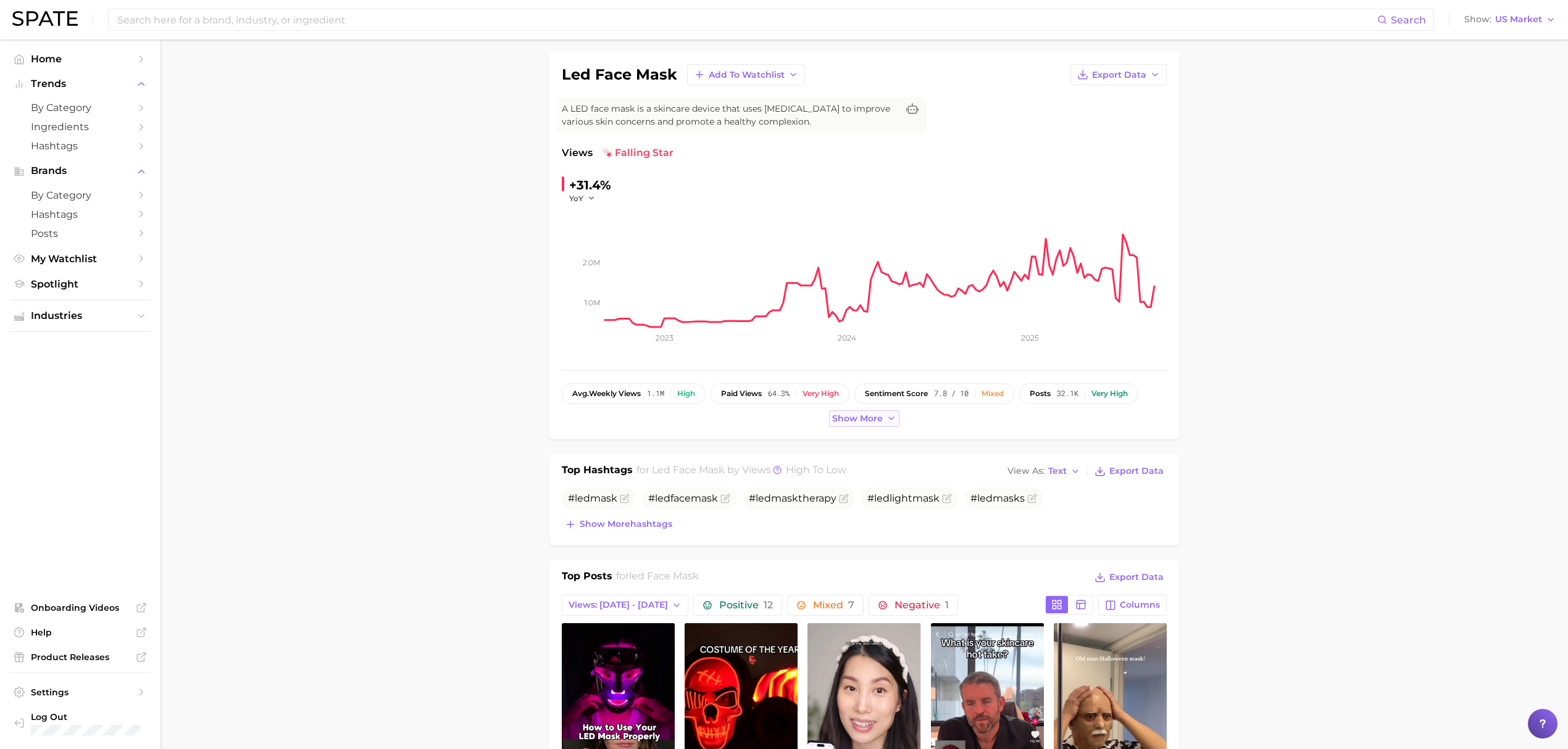
click at [864, 416] on span "Show more" at bounding box center [857, 419] width 51 height 10
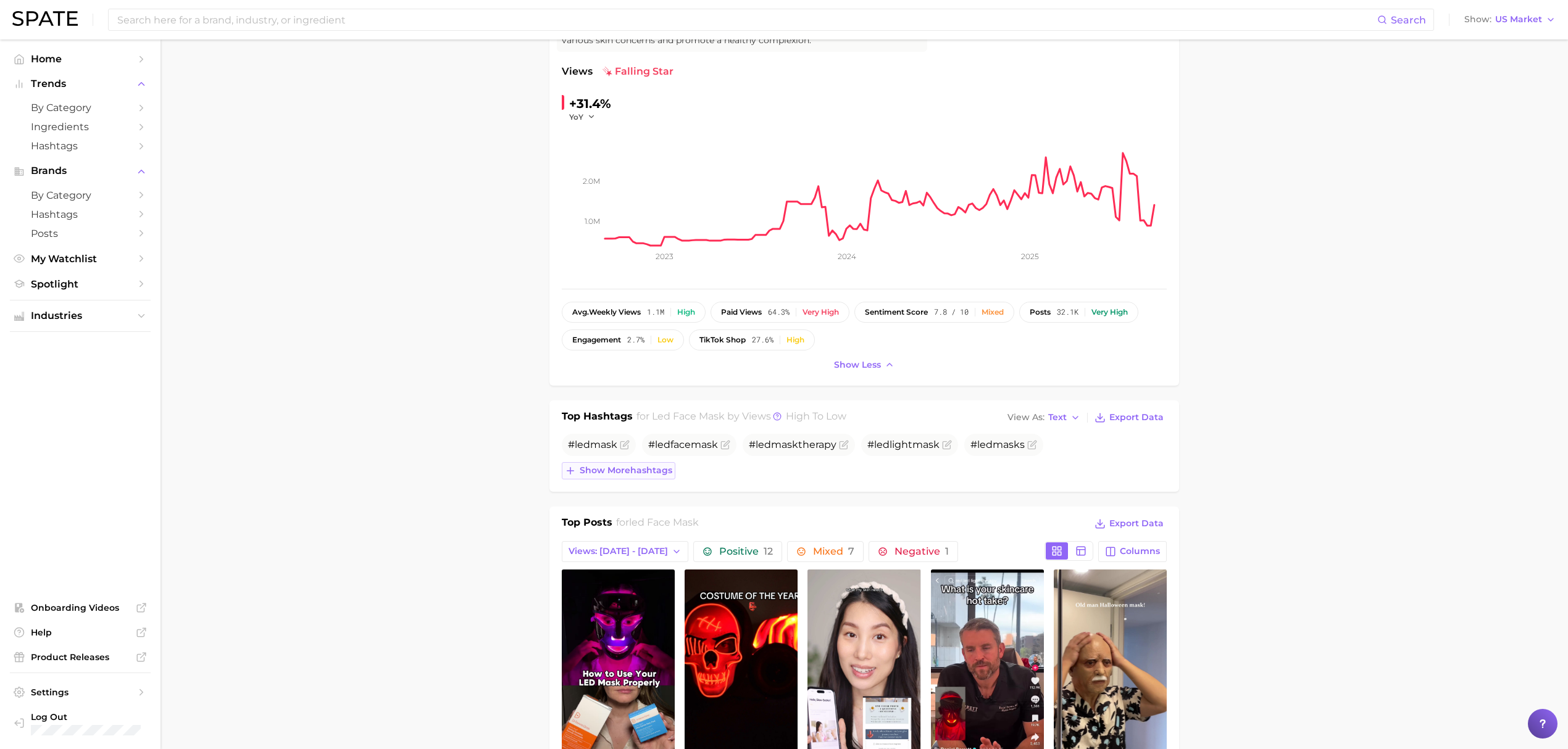
scroll to position [164, 0]
click at [1147, 420] on span "Export Data" at bounding box center [1136, 417] width 54 height 10
